Goal: Connect with others: Connect with others

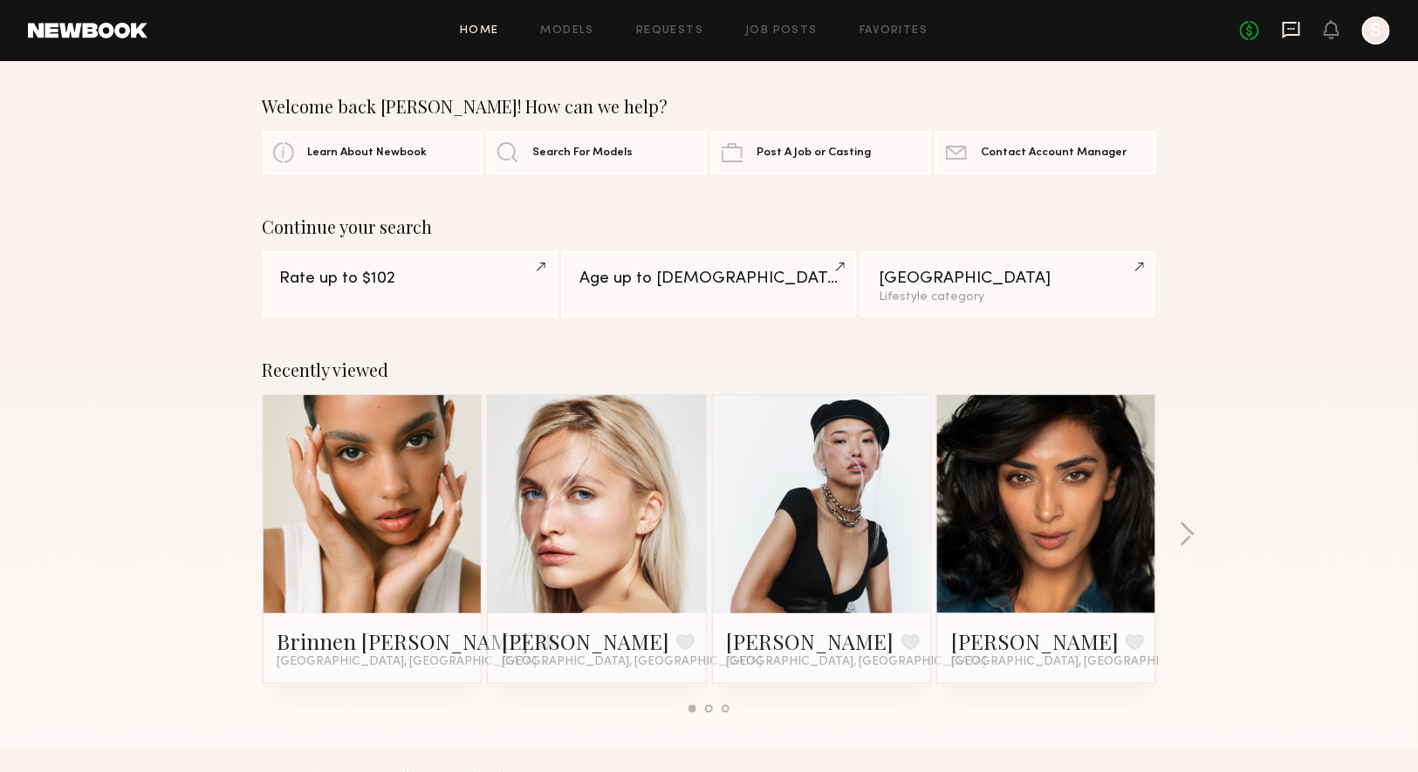
click at [1291, 29] on icon at bounding box center [1291, 29] width 7 height 2
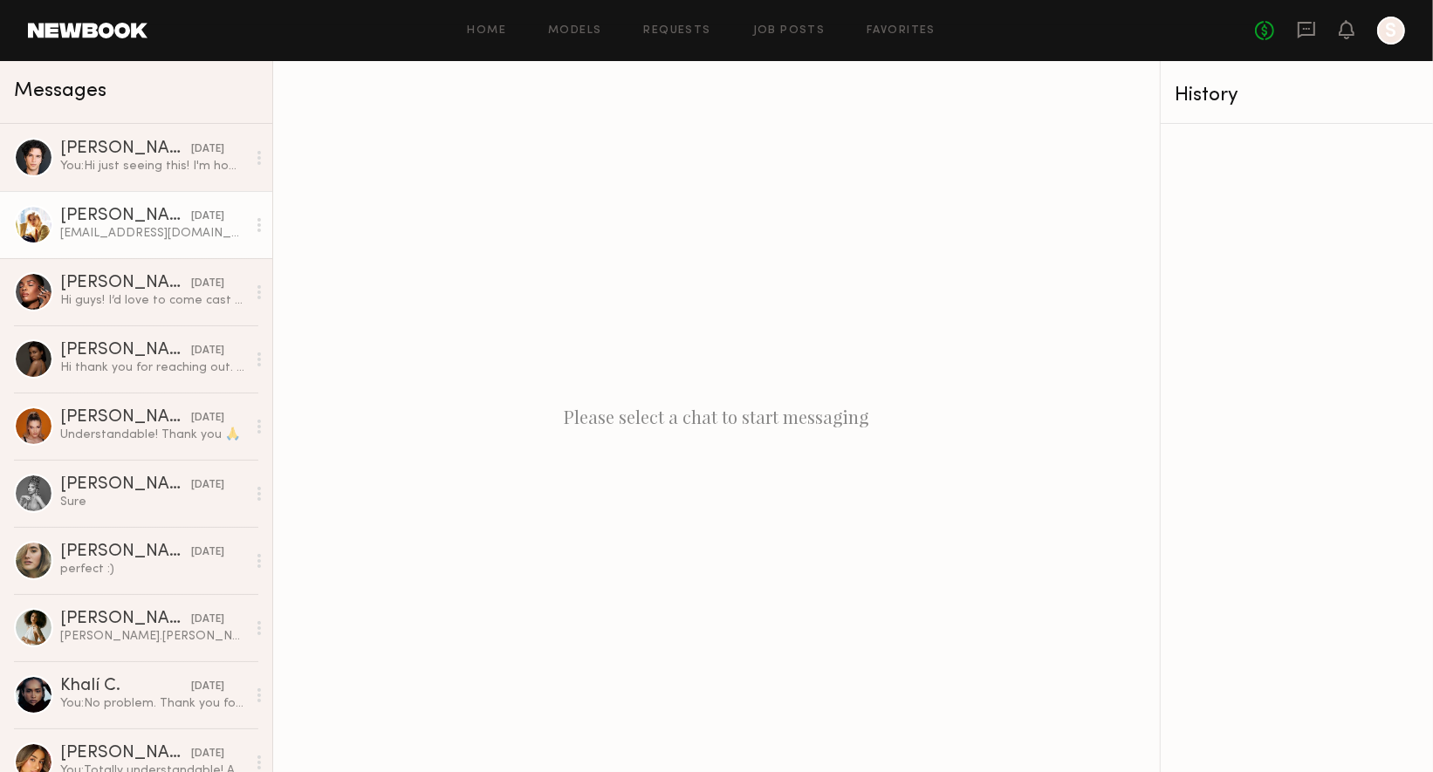
click at [38, 232] on div at bounding box center [33, 224] width 39 height 39
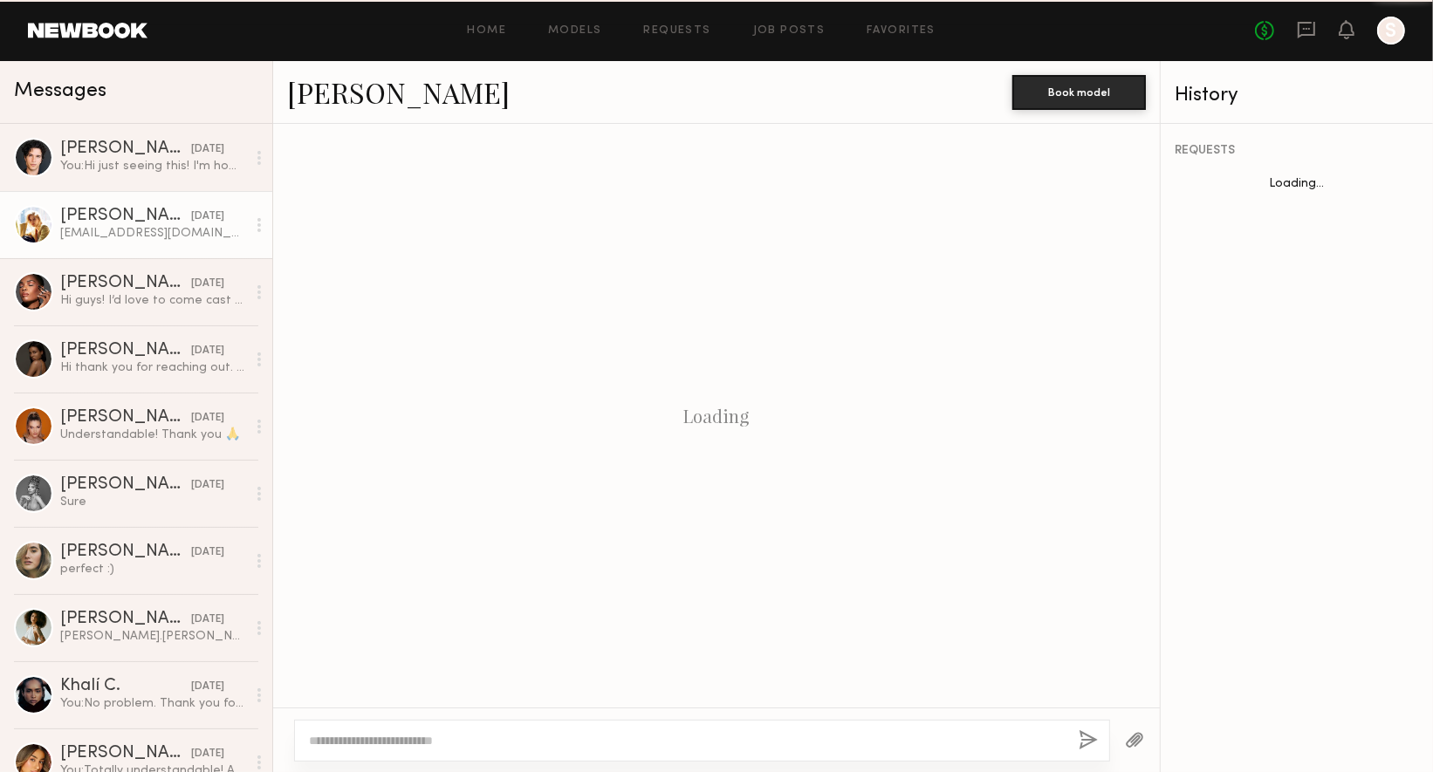
scroll to position [1065, 0]
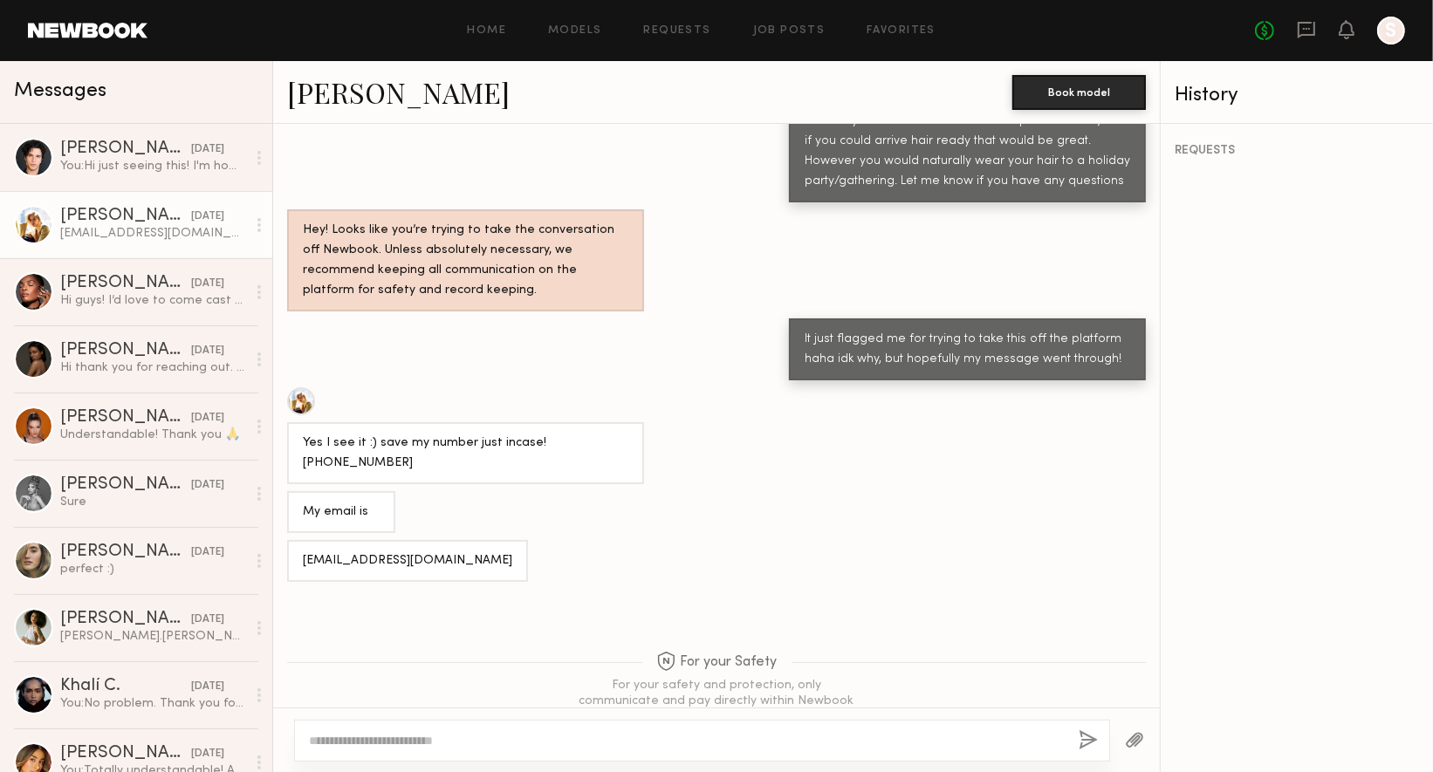
click at [364, 101] on link "Victoria J." at bounding box center [398, 92] width 223 height 38
click at [100, 225] on div "VictoriaEjacobsen@gmail.com" at bounding box center [153, 233] width 186 height 17
click at [109, 209] on div "Victoria J." at bounding box center [125, 216] width 131 height 17
click at [331, 89] on link "Victoria J." at bounding box center [398, 92] width 223 height 38
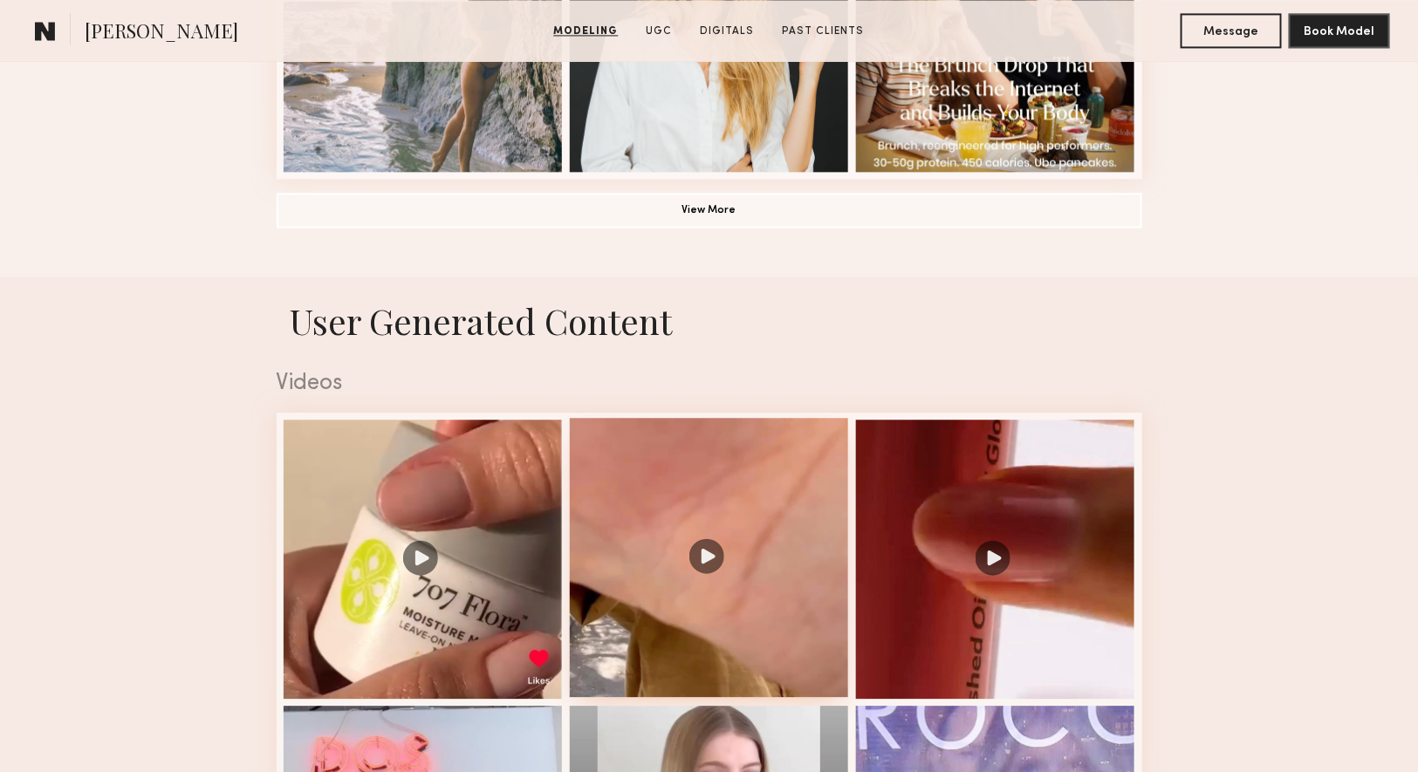
scroll to position [1487, 0]
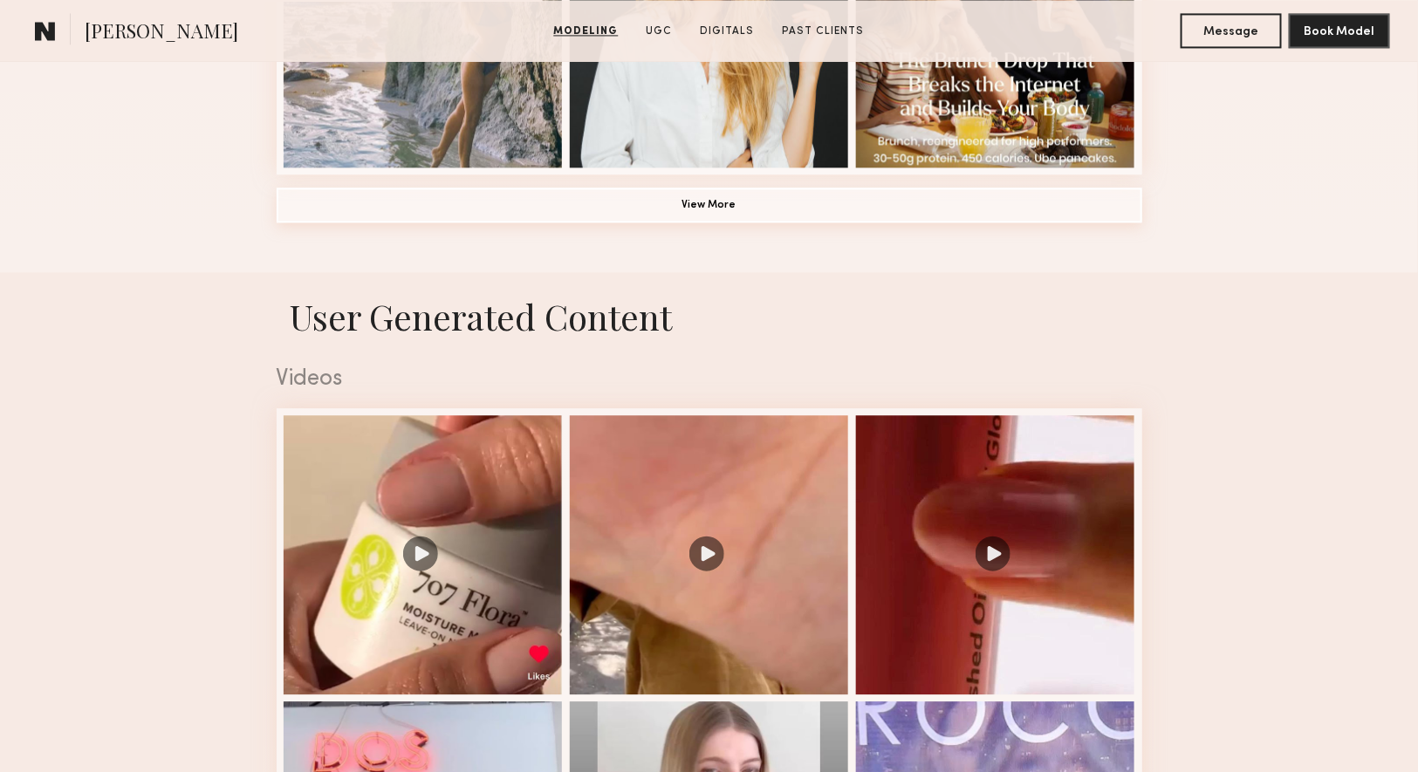
click at [734, 212] on button "View More" at bounding box center [710, 205] width 866 height 35
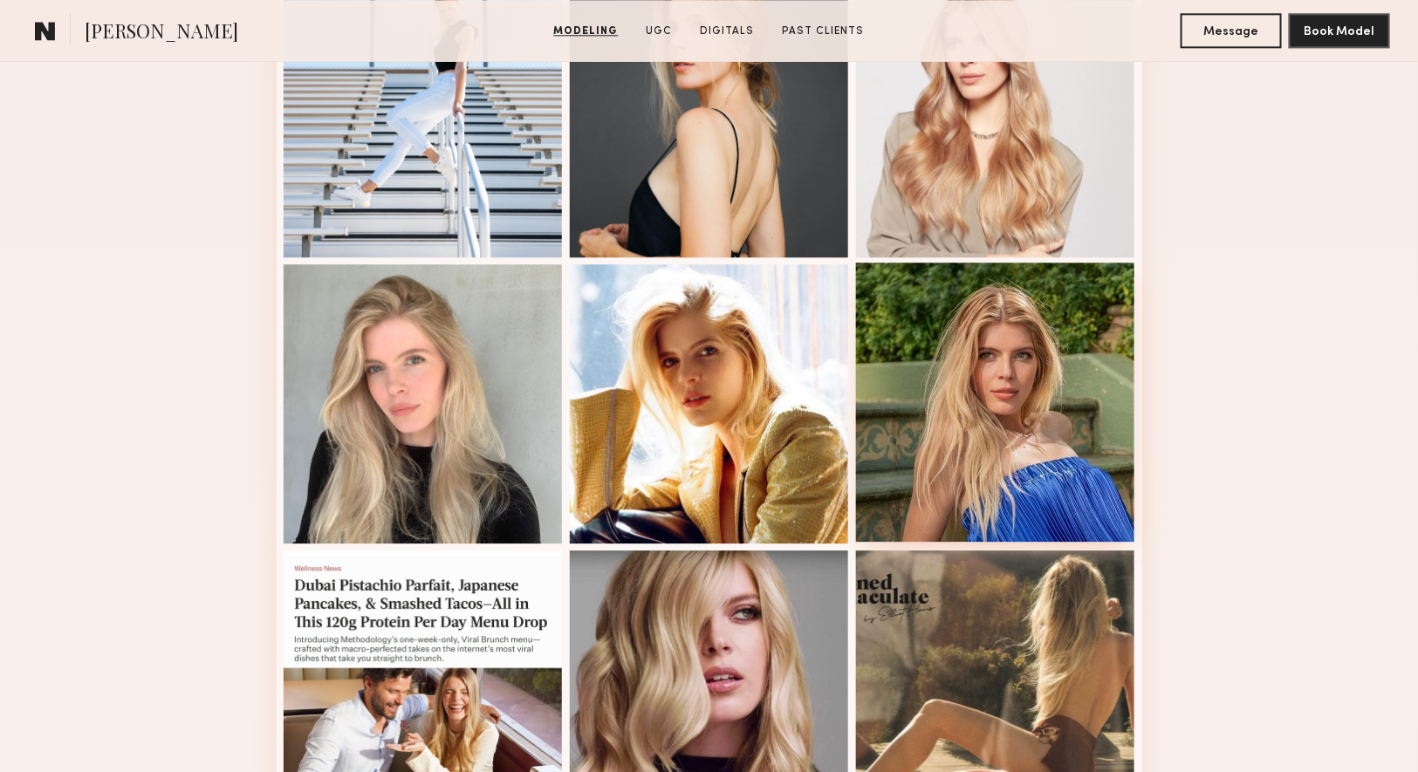
scroll to position [1506, 0]
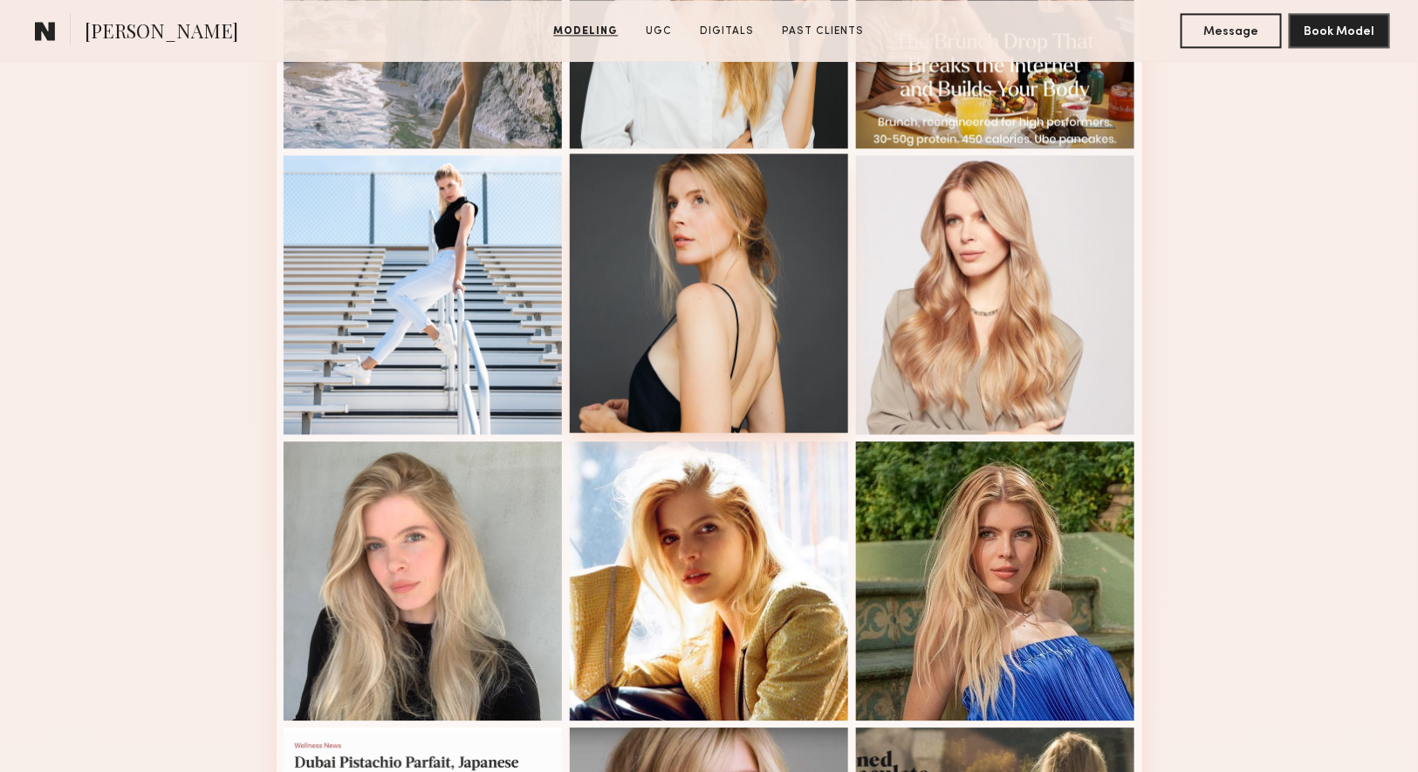
click at [737, 284] on div at bounding box center [709, 293] width 279 height 279
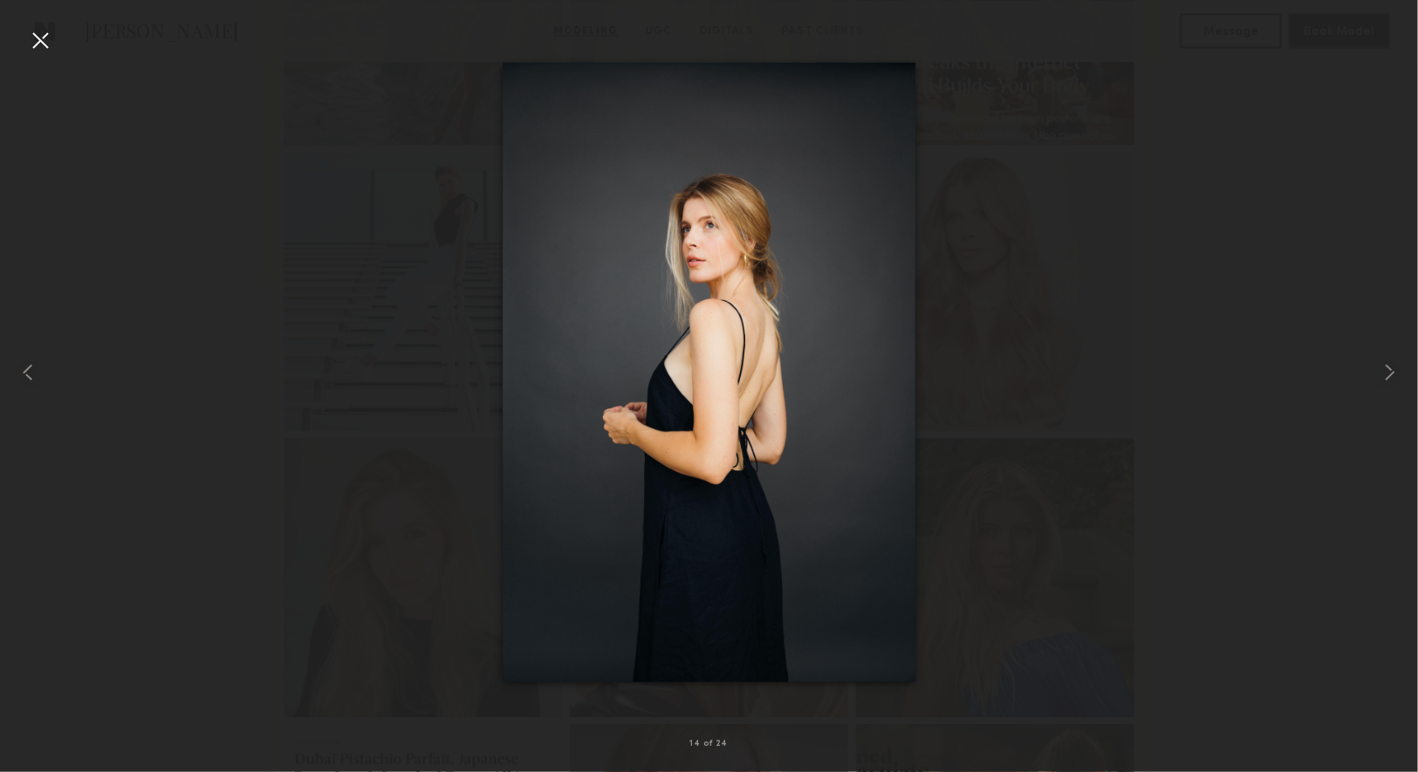
scroll to position [1510, 0]
